Goal: Book appointment/travel/reservation

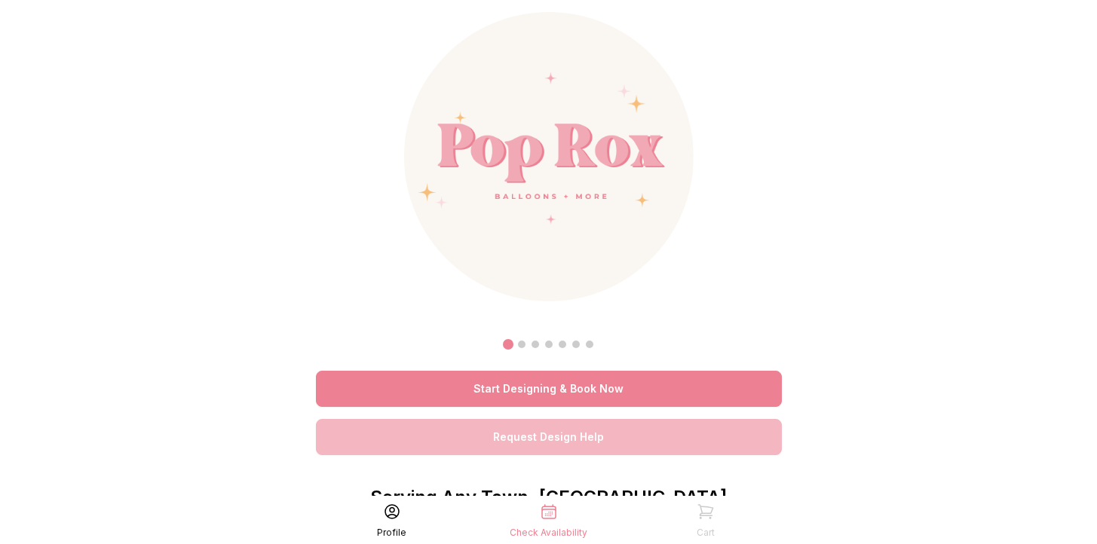
click at [535, 391] on link "Start Designing & Book Now" at bounding box center [549, 389] width 466 height 36
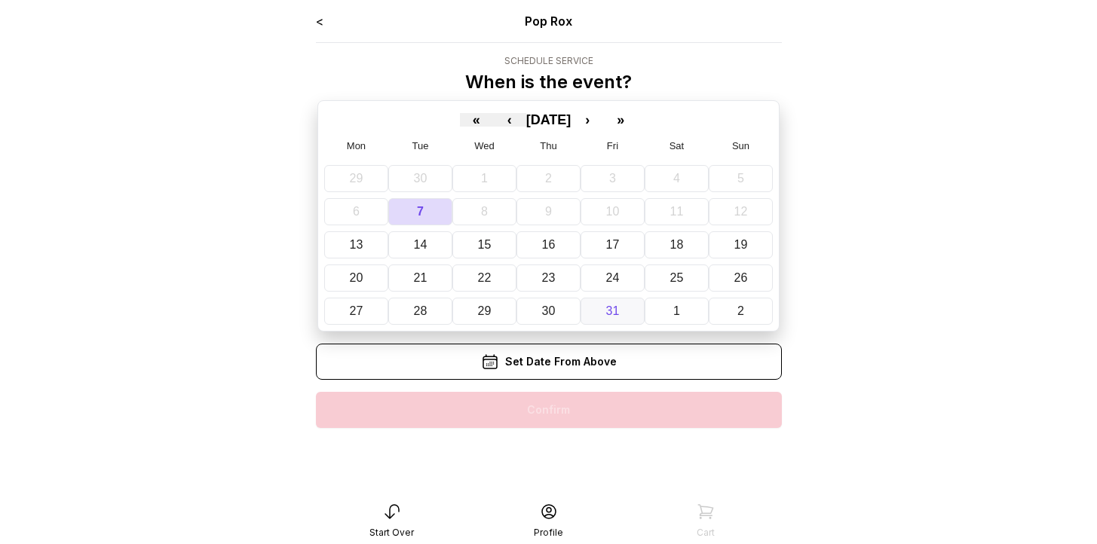
click at [619, 310] on button "31" at bounding box center [613, 311] width 64 height 27
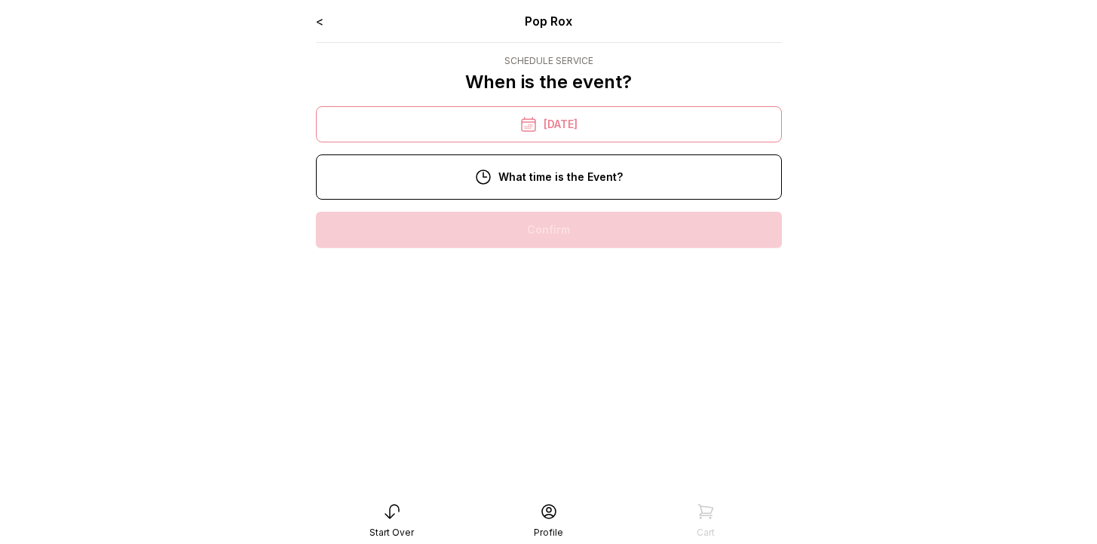
click at [551, 226] on div "2:00 pm" at bounding box center [549, 230] width 442 height 36
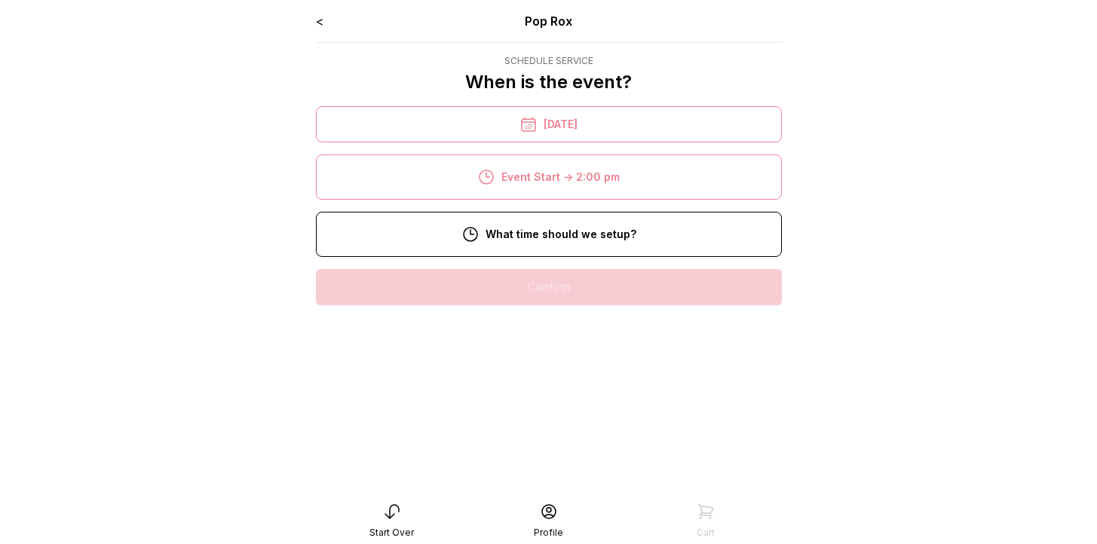
click at [553, 334] on div "9:00 am" at bounding box center [549, 335] width 442 height 36
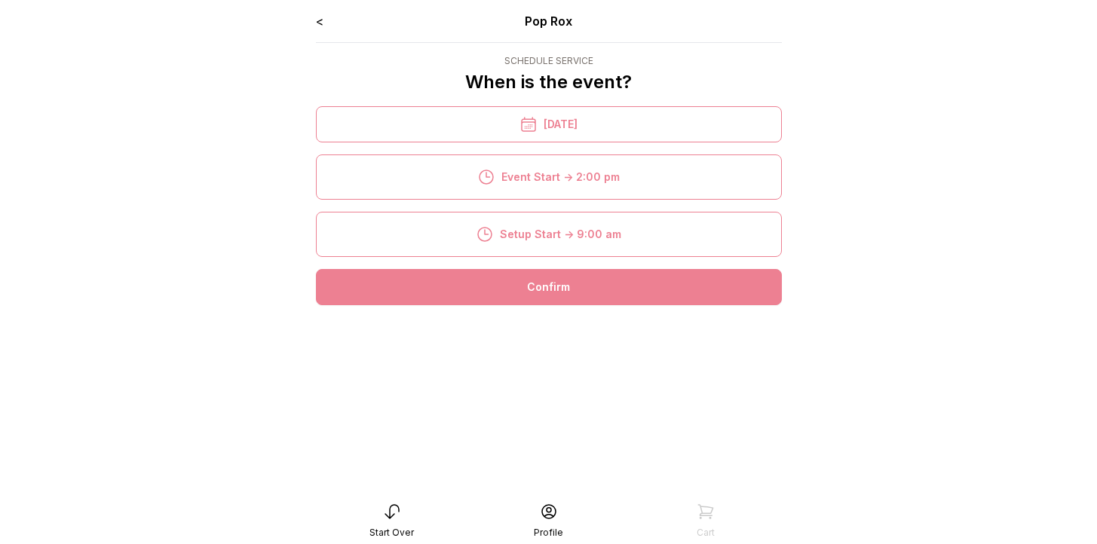
click at [551, 287] on div "Confirm" at bounding box center [549, 287] width 466 height 36
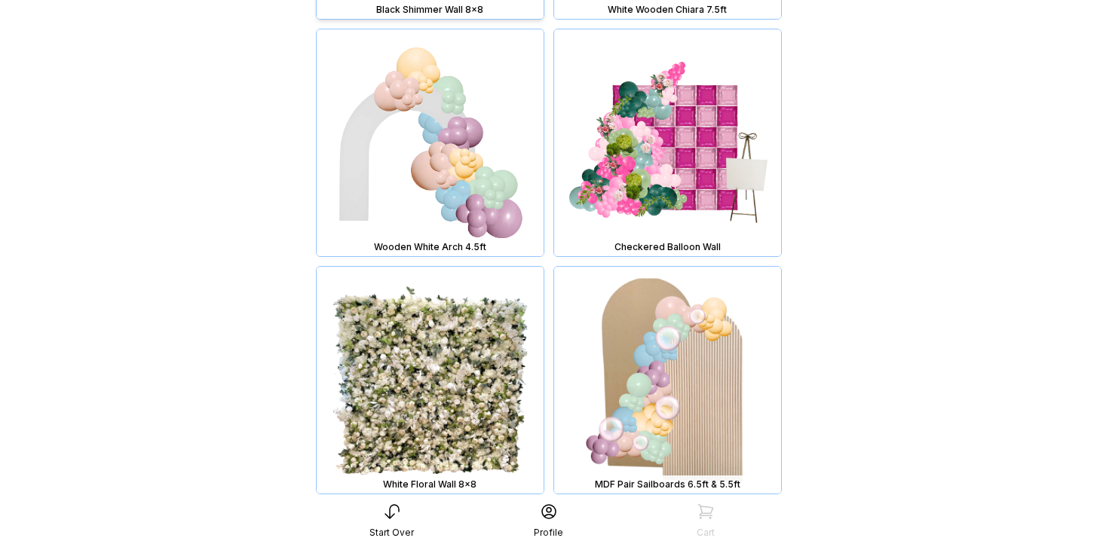
scroll to position [637, 0]
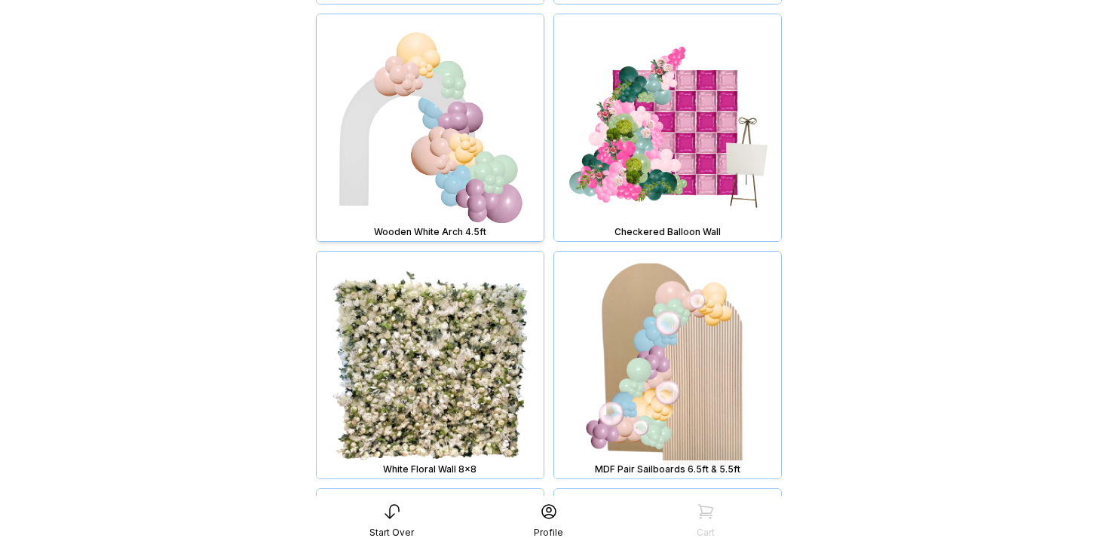
click at [494, 163] on img at bounding box center [430, 127] width 227 height 227
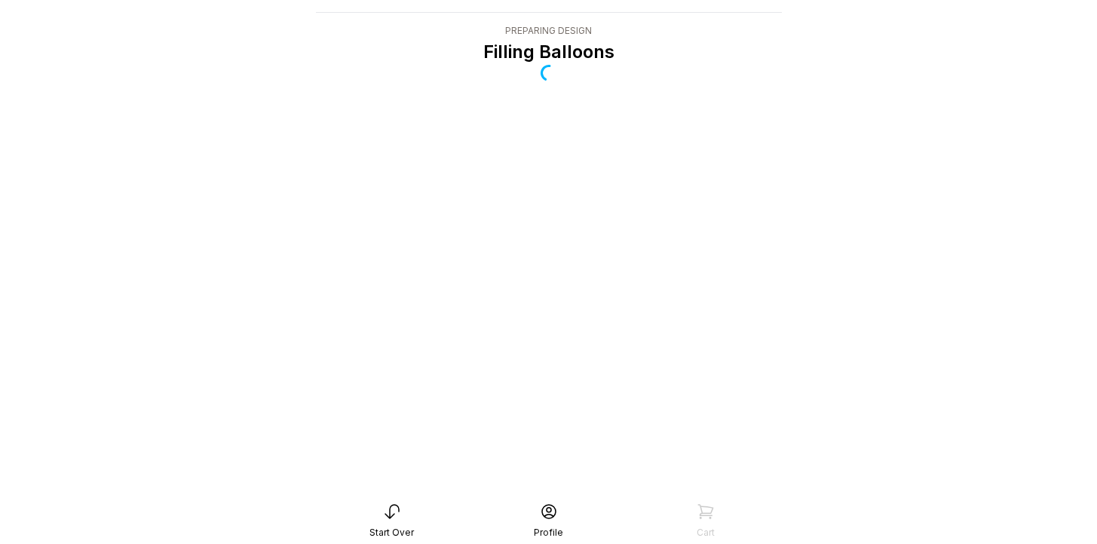
scroll to position [30, 0]
